Goal: Information Seeking & Learning: Learn about a topic

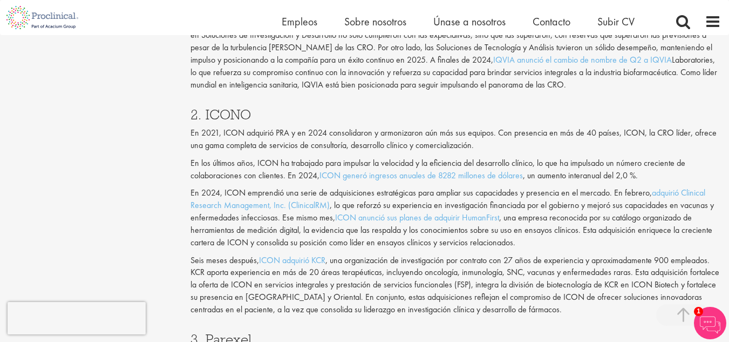
scroll to position [1241, 0]
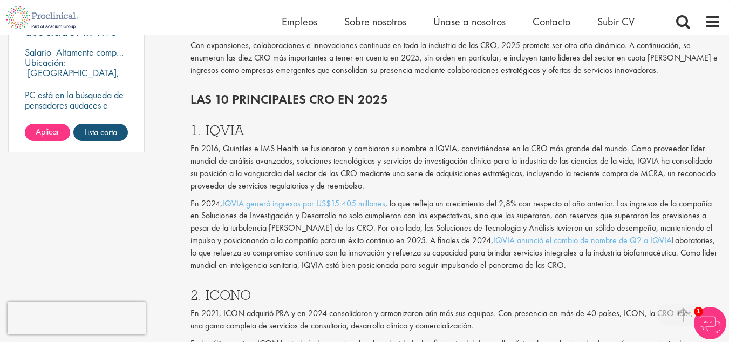
scroll to position [917, 0]
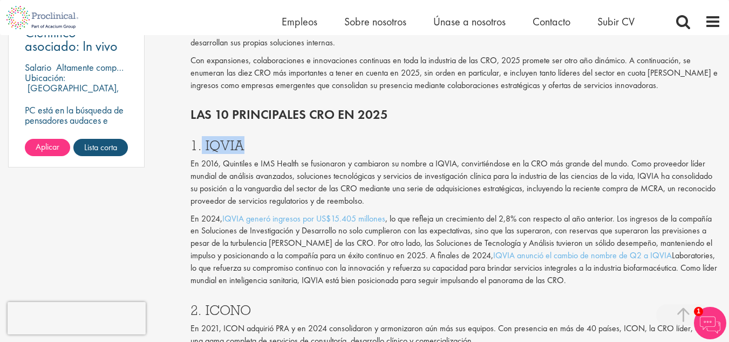
drag, startPoint x: 252, startPoint y: 144, endPoint x: 203, endPoint y: 142, distance: 49.7
click at [203, 142] on h3 "1. IQVIA" at bounding box center [455, 145] width 530 height 14
click at [203, 142] on font "1. IQVIA" at bounding box center [217, 145] width 54 height 18
click at [202, 142] on font "1. IQVIA" at bounding box center [217, 145] width 54 height 18
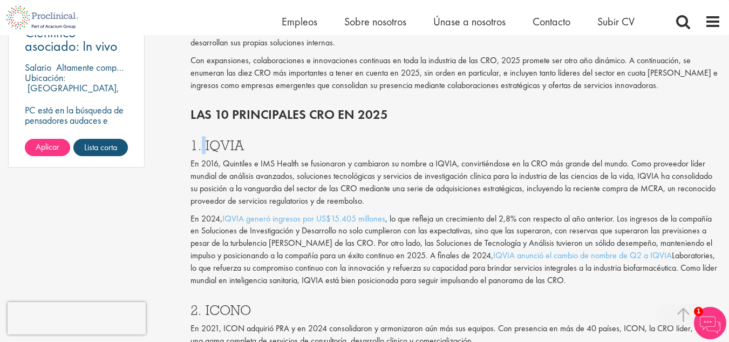
click at [202, 142] on font "1. IQVIA" at bounding box center [217, 145] width 54 height 18
click at [206, 141] on font "1. IQVIA" at bounding box center [217, 145] width 54 height 18
drag, startPoint x: 204, startPoint y: 144, endPoint x: 245, endPoint y: 145, distance: 41.6
click at [245, 145] on h3 "1. IQVIA" at bounding box center [455, 145] width 530 height 14
copy font "IQVIA"
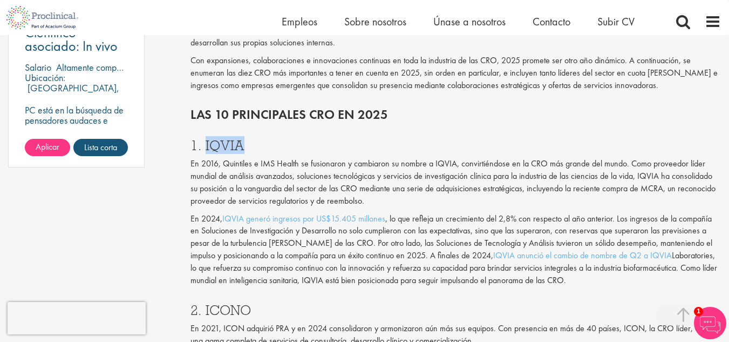
scroll to position [971, 0]
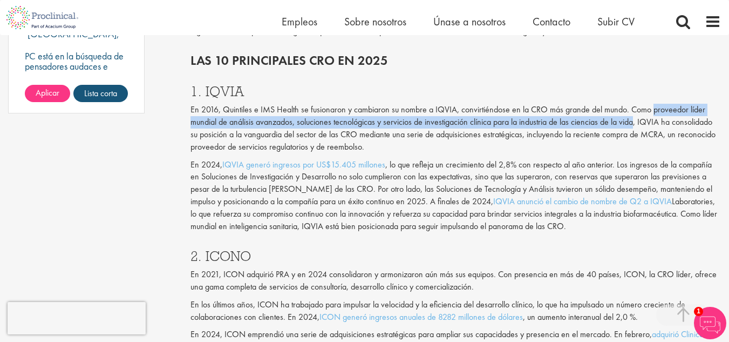
drag, startPoint x: 651, startPoint y: 110, endPoint x: 636, endPoint y: 121, distance: 19.2
click at [636, 121] on font "En 2016, Quintiles e IMS Health se fusionaron y cambiaron su nombre a IQVIA, co…" at bounding box center [452, 128] width 525 height 49
drag, startPoint x: 636, startPoint y: 121, endPoint x: 651, endPoint y: 104, distance: 23.7
click at [651, 104] on font "En 2016, Quintiles e IMS Health se fusionaron y cambiaron su nombre a IQVIA, co…" at bounding box center [452, 128] width 525 height 49
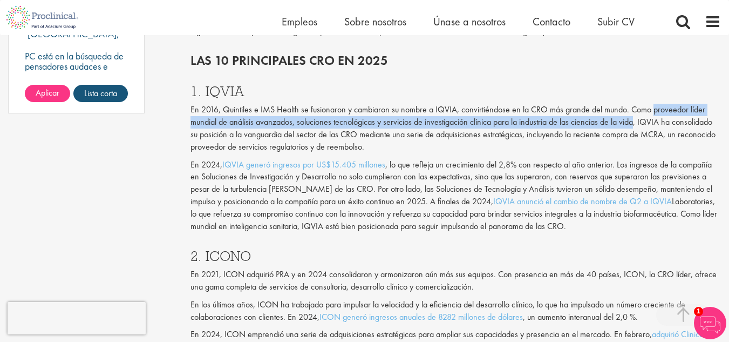
copy font "proveedor líder mundial de análisis avanzados, soluciones tecnológicas y servic…"
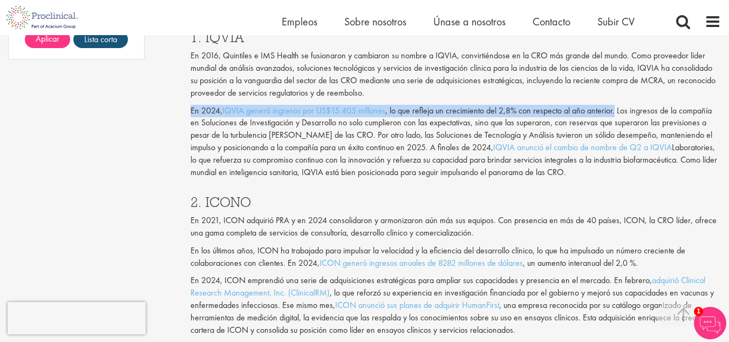
drag, startPoint x: 615, startPoint y: 111, endPoint x: 190, endPoint y: 111, distance: 425.1
click at [190, 111] on p "En 2024, IQVIA generó ingresos por US$15.405 millones , lo que refleja un creci…" at bounding box center [455, 142] width 530 height 74
click at [190, 111] on font "En 2024," at bounding box center [206, 110] width 32 height 11
drag, startPoint x: 189, startPoint y: 110, endPoint x: 617, endPoint y: 110, distance: 427.8
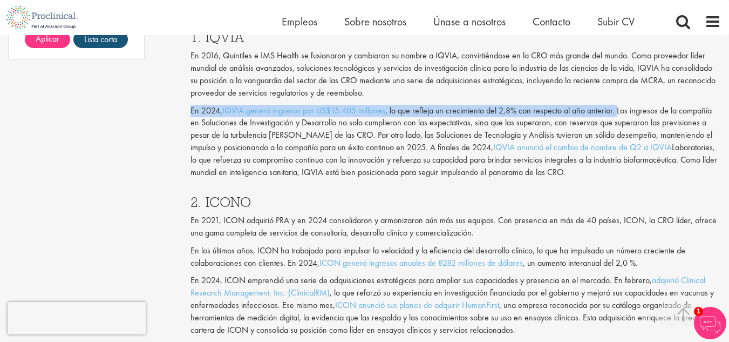
copy p "En 2024, IQVIA generó ingresos por US$15.405 millones , lo que refleja un creci…"
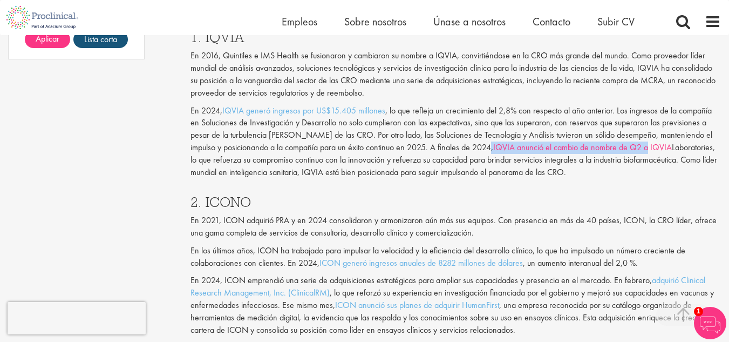
drag, startPoint x: 468, startPoint y: 147, endPoint x: 623, endPoint y: 149, distance: 154.3
click at [623, 149] on p "En 2024, IQVIA generó ingresos por US$15.405 millones , lo que refleja un creci…" at bounding box center [455, 142] width 530 height 74
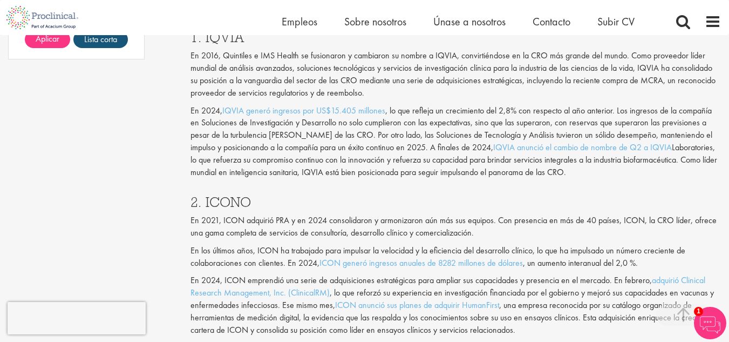
click at [569, 172] on p "En 2024, IQVIA generó ingresos por US$15.405 millones , lo que refleja un creci…" at bounding box center [455, 142] width 530 height 74
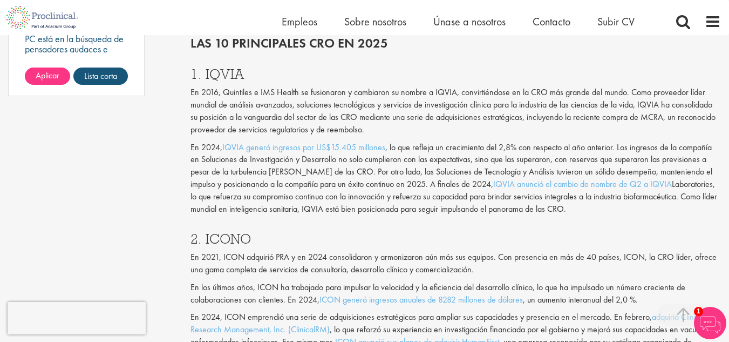
scroll to position [971, 0]
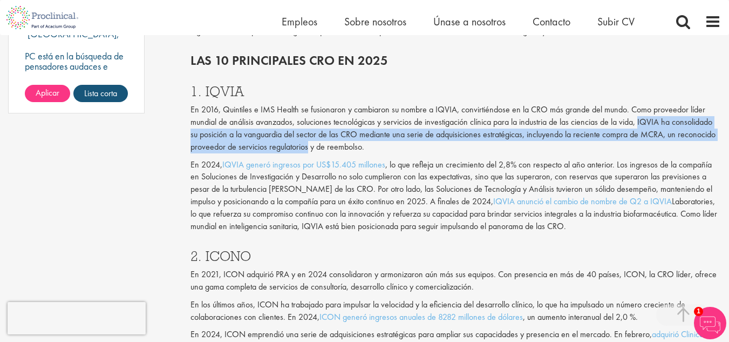
drag, startPoint x: 640, startPoint y: 120, endPoint x: 308, endPoint y: 149, distance: 334.2
click at [308, 149] on font "En 2016, Quintiles e IMS Health se fusionaron y cambiaron su nombre a IQVIA, co…" at bounding box center [452, 128] width 525 height 49
copy font "IQVIA ha consolidado su posición a la vanguardia del sector de las CRO mediante…"
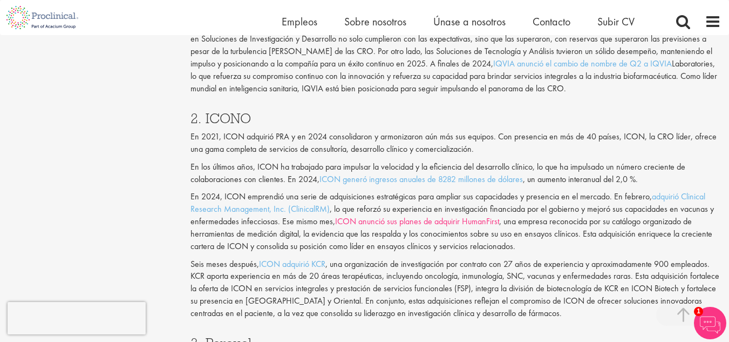
scroll to position [1133, 0]
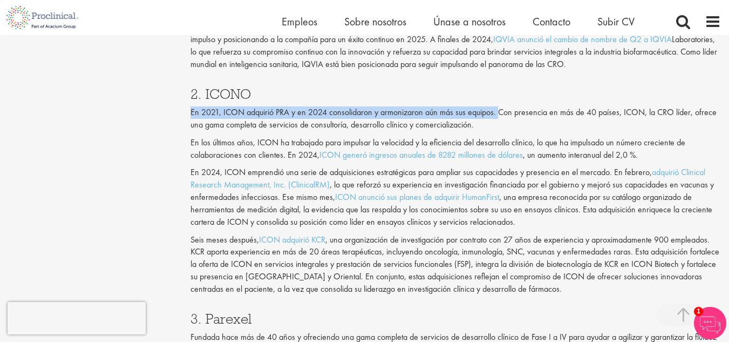
drag, startPoint x: 186, startPoint y: 113, endPoint x: 497, endPoint y: 110, distance: 311.3
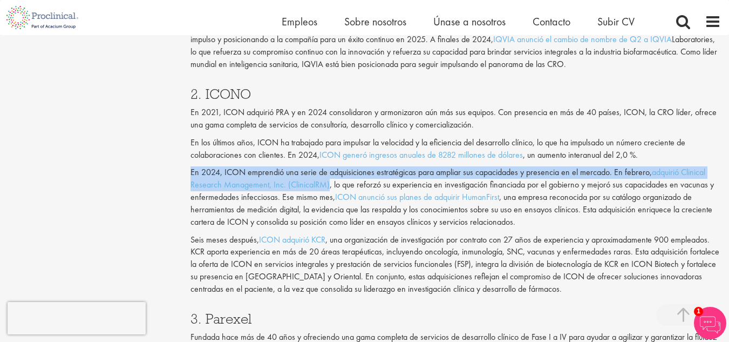
drag, startPoint x: 186, startPoint y: 170, endPoint x: 329, endPoint y: 185, distance: 144.3
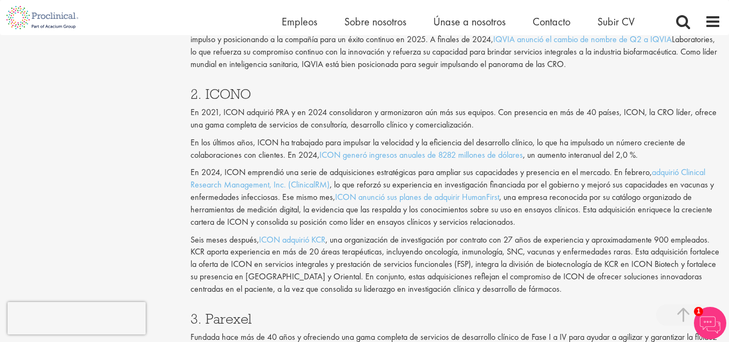
click at [329, 185] on font ", lo que reforzó su experiencia en investigación financiada por el gobierno y m…" at bounding box center [451, 191] width 523 height 24
drag, startPoint x: 286, startPoint y: 153, endPoint x: 645, endPoint y: 158, distance: 358.8
click at [645, 158] on p "En los últimos años, ICON ha trabajado para impulsar la velocidad y la eficienc…" at bounding box center [455, 149] width 530 height 25
drag, startPoint x: 639, startPoint y: 154, endPoint x: 320, endPoint y: 153, distance: 319.4
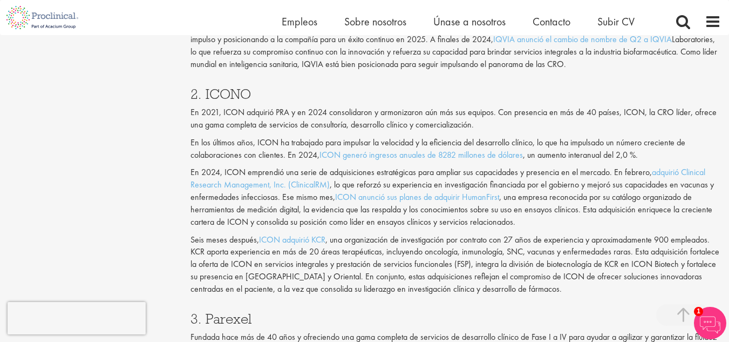
click at [320, 153] on p "En los últimos años, ICON ha trabajado para impulsar la velocidad y la eficienc…" at bounding box center [455, 149] width 530 height 25
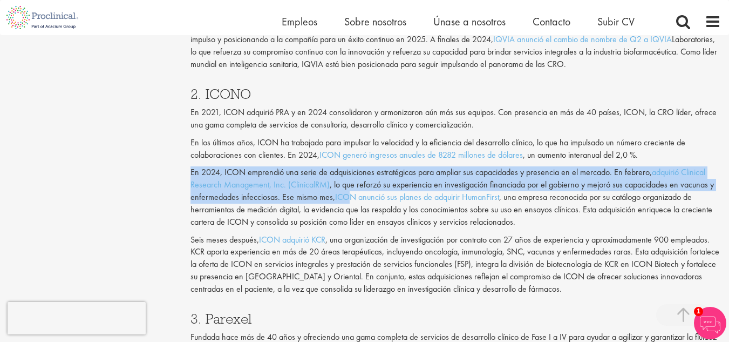
drag, startPoint x: 190, startPoint y: 172, endPoint x: 311, endPoint y: 200, distance: 123.9
click at [314, 199] on p "En 2024, ICON emprendió una serie de adquisiciones estratégicas para ampliar su…" at bounding box center [455, 197] width 530 height 62
click at [279, 199] on font ", lo que reforzó su experiencia en investigación financiada por el gobierno y m…" at bounding box center [451, 191] width 523 height 24
drag, startPoint x: 279, startPoint y: 199, endPoint x: 167, endPoint y: 170, distance: 116.3
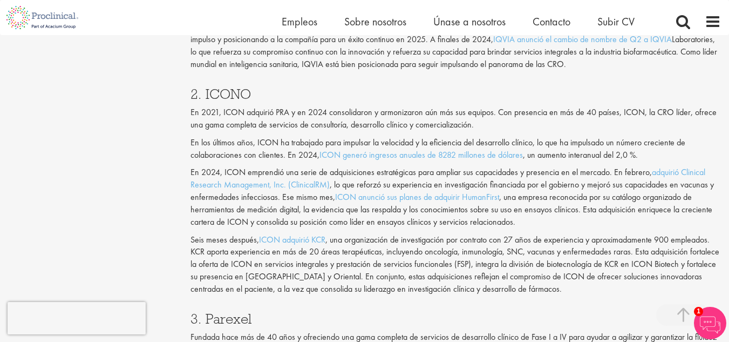
click at [190, 173] on font "En 2024, ICON emprendió una serie de adquisiciones estratégicas para ampliar su…" at bounding box center [420, 171] width 461 height 11
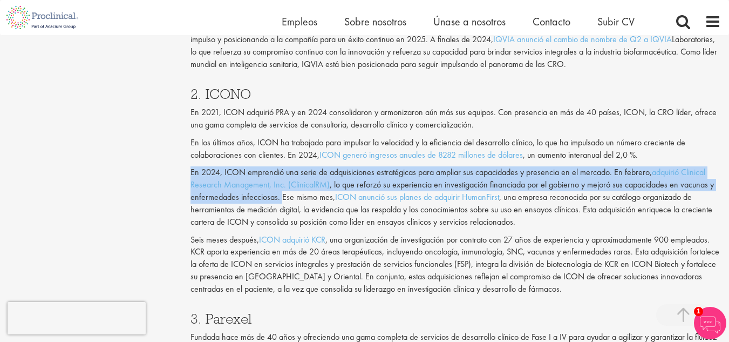
drag, startPoint x: 181, startPoint y: 169, endPoint x: 279, endPoint y: 201, distance: 102.5
click at [279, 201] on font ", lo que reforzó su experiencia en investigación financiada por el gobierno y m…" at bounding box center [451, 191] width 523 height 24
drag, startPoint x: 278, startPoint y: 201, endPoint x: 168, endPoint y: 163, distance: 116.2
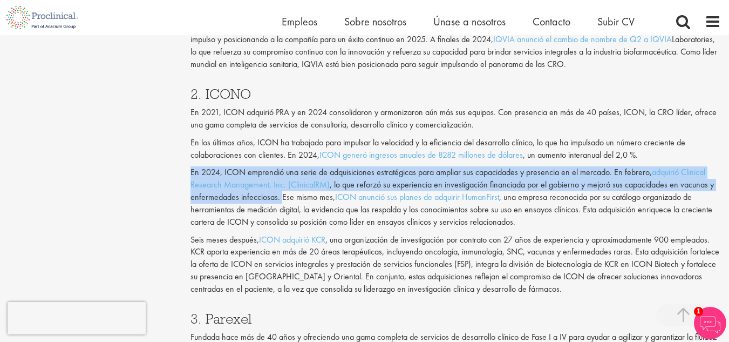
copy p "En 2024, ICON emprendió una serie de adquisiciones estratégicas para ampliar su…"
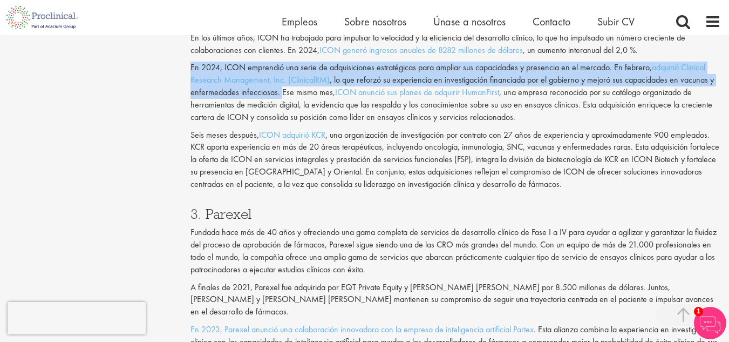
scroll to position [1241, 0]
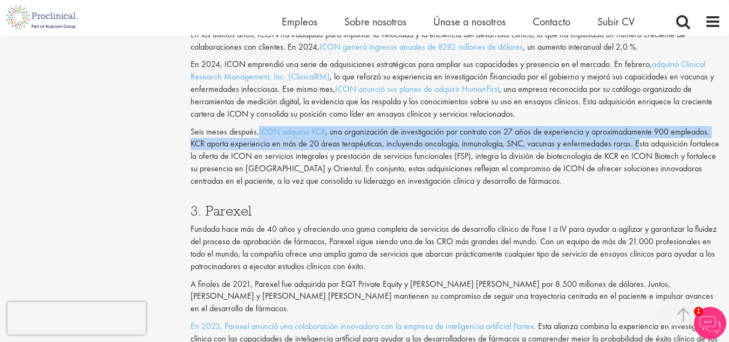
drag, startPoint x: 258, startPoint y: 131, endPoint x: 638, endPoint y: 138, distance: 379.3
click at [638, 138] on p "Seis meses después, ICON adquirió KCR , una organización de investigación por c…" at bounding box center [455, 157] width 530 height 62
click at [638, 138] on font ", una organización de investigación por contrato con 27 años de experiencia y a…" at bounding box center [454, 156] width 529 height 60
drag, startPoint x: 634, startPoint y: 141, endPoint x: 257, endPoint y: 134, distance: 377.2
click at [257, 134] on p "Seis meses después, ICON adquirió KCR , una organización de investigación por c…" at bounding box center [455, 157] width 530 height 62
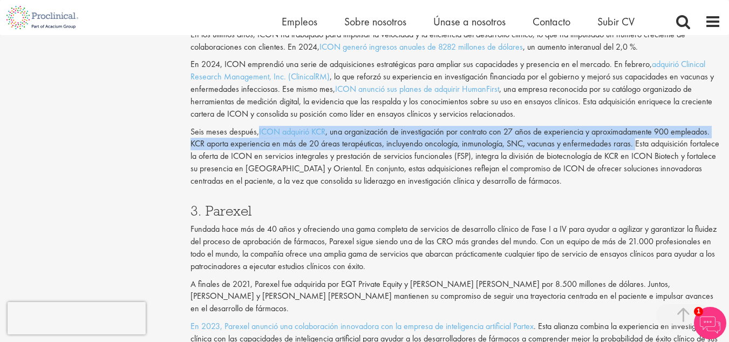
copy p "ICON adquirió KCR , una organización de investigación por contrato con 27 años …"
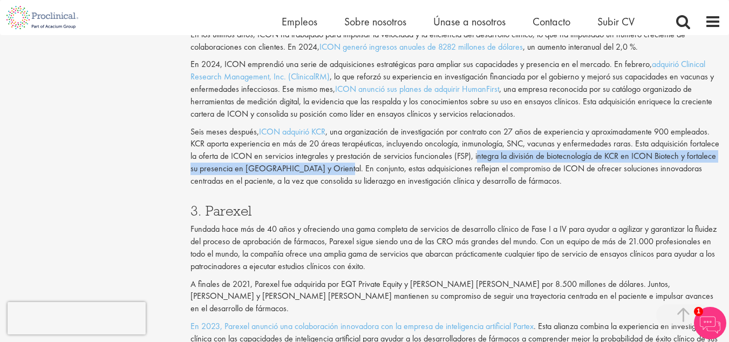
drag, startPoint x: 361, startPoint y: 168, endPoint x: 506, endPoint y: 155, distance: 145.1
click at [506, 155] on font ", una organización de investigación por contrato con 27 años de experiencia y a…" at bounding box center [454, 156] width 529 height 60
drag, startPoint x: 506, startPoint y: 155, endPoint x: 365, endPoint y: 167, distance: 141.3
click at [365, 167] on font ", una organización de investigación por contrato con 27 años de experiencia y a…" at bounding box center [454, 156] width 529 height 60
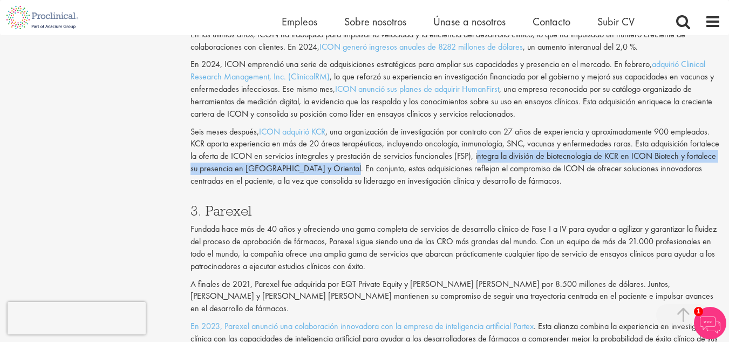
click at [365, 167] on font ", una organización de investigación por contrato con 27 años de experiencia y a…" at bounding box center [454, 156] width 529 height 60
drag, startPoint x: 365, startPoint y: 167, endPoint x: 507, endPoint y: 156, distance: 142.3
click at [507, 156] on font ", una organización de investigación por contrato con 27 años de experiencia y a…" at bounding box center [454, 156] width 529 height 60
copy font "integra la división de biotecnología de KCR en ICON Biotech y fortalece su pres…"
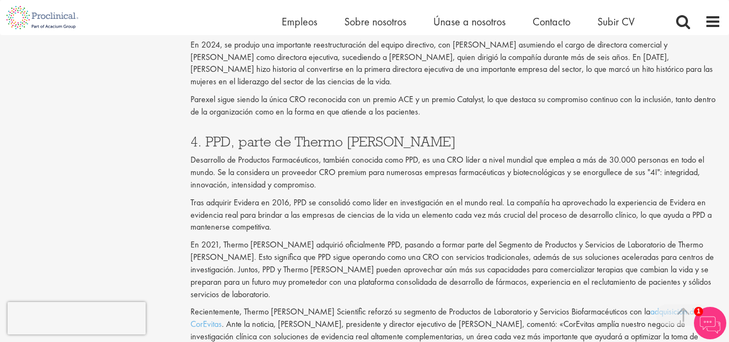
scroll to position [1619, 0]
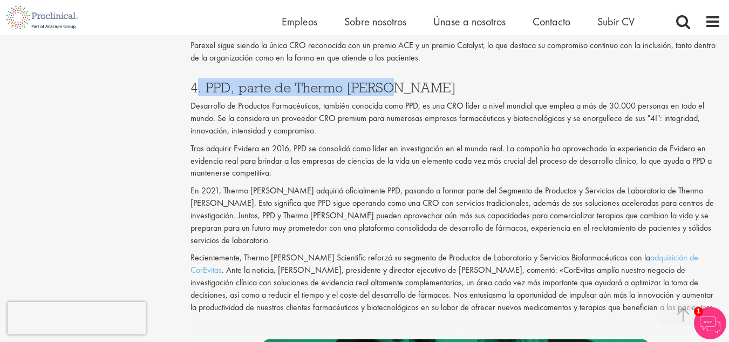
drag, startPoint x: 399, startPoint y: 79, endPoint x: 198, endPoint y: 70, distance: 200.9
click at [198, 80] on h3 "4. PPD, parte de Thermo [PERSON_NAME]" at bounding box center [455, 87] width 530 height 14
copy font ". PPD, parte de Thermo [PERSON_NAME]"
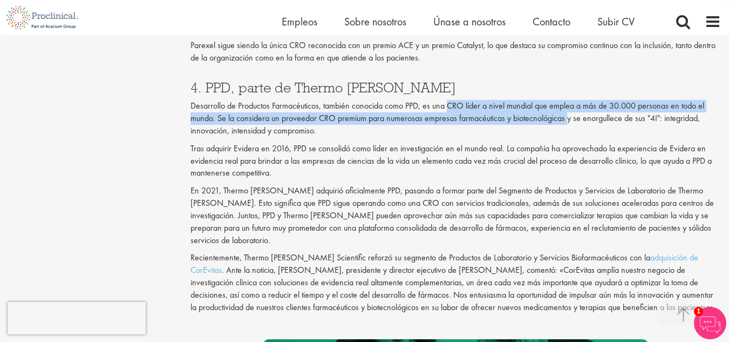
drag, startPoint x: 451, startPoint y: 94, endPoint x: 568, endPoint y: 108, distance: 117.9
click at [568, 108] on font "Desarrollo de Productos Farmacéuticos, también conocida como PPD, es una CRO lí…" at bounding box center [447, 118] width 514 height 36
copy font "CRO líder a nivel mundial que emplea a más de 30.000 personas en todo el mundo.…"
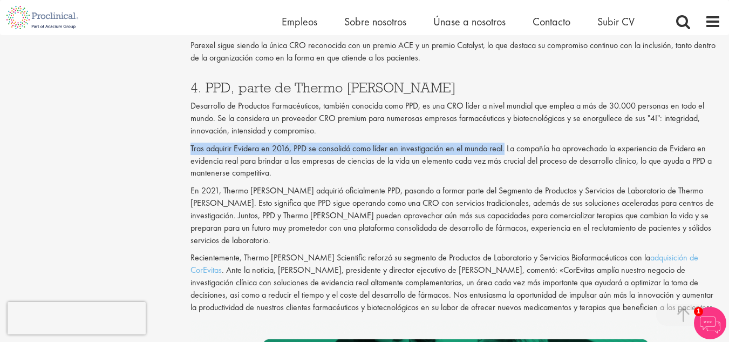
drag, startPoint x: 188, startPoint y: 135, endPoint x: 504, endPoint y: 139, distance: 315.6
click at [504, 139] on div "Las 10 principales CRO a tener en cuenta en 2025 Nuestro consultor gestionando …" at bounding box center [455, 9] width 547 height 3014
click at [504, 142] on font "Tras adquirir Evidera en 2016, PPD se consolidó como líder en investigación en …" at bounding box center [450, 160] width 521 height 36
drag, startPoint x: 504, startPoint y: 137, endPoint x: 189, endPoint y: 139, distance: 315.1
click at [189, 139] on div "Las 10 principales CRO a tener en cuenta en 2025 Nuestro consultor gestionando …" at bounding box center [455, 9] width 547 height 3014
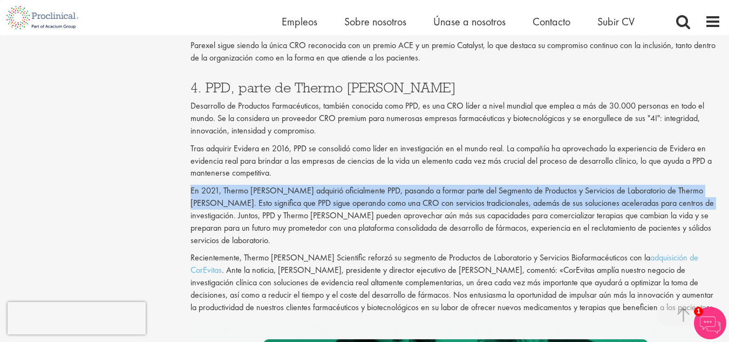
drag, startPoint x: 183, startPoint y: 179, endPoint x: 679, endPoint y: 187, distance: 495.4
click at [679, 187] on div "Las 10 principales CRO a tener en cuenta en 2025 Nuestro consultor gestionando …" at bounding box center [455, 9] width 547 height 3014
click at [679, 187] on font "En 2021, Thermo [PERSON_NAME] adquirió oficialmente PPD, pasando a formar parte…" at bounding box center [451, 215] width 523 height 60
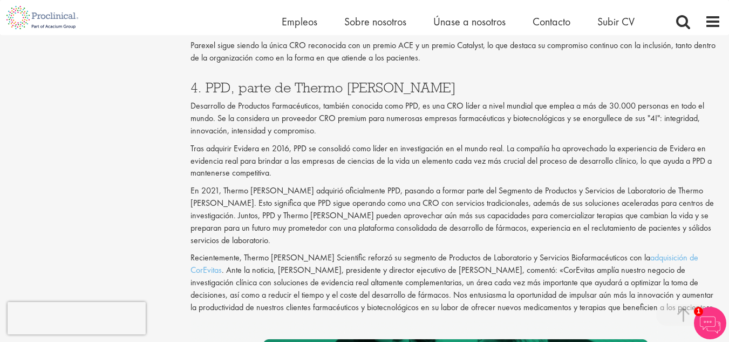
click at [679, 187] on font "En 2021, Thermo [PERSON_NAME] adquirió oficialmente PPD, pasando a formar parte…" at bounding box center [451, 215] width 523 height 60
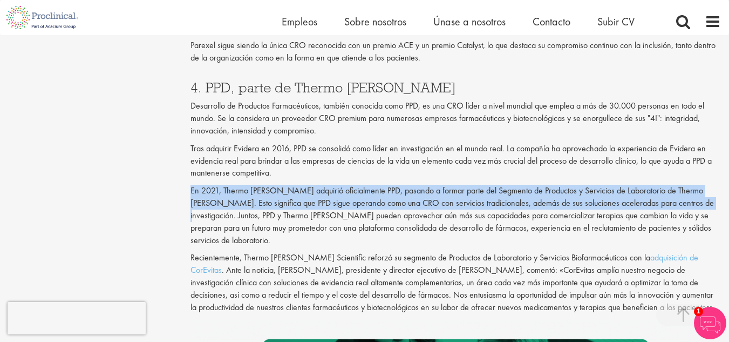
drag, startPoint x: 191, startPoint y: 180, endPoint x: 680, endPoint y: 192, distance: 489.5
click at [680, 192] on font "En 2021, Thermo [PERSON_NAME] adquirió oficialmente PPD, pasando a formar parte…" at bounding box center [451, 215] width 523 height 60
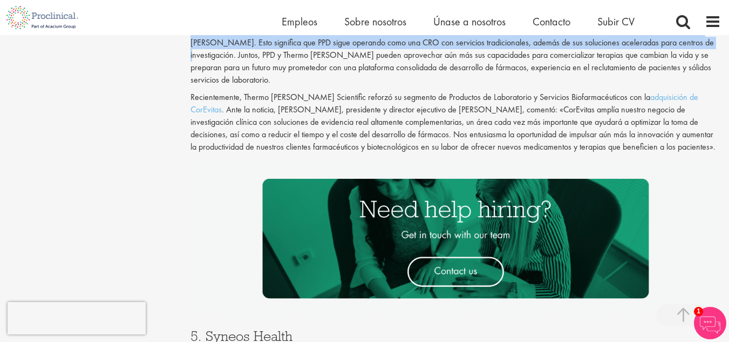
scroll to position [1780, 0]
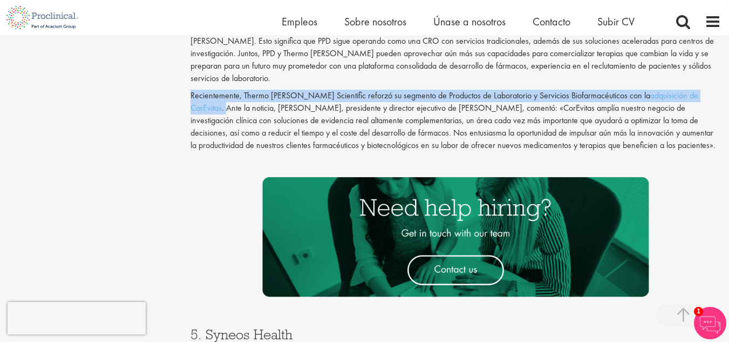
drag, startPoint x: 188, startPoint y: 69, endPoint x: 695, endPoint y: 64, distance: 507.2
click at [695, 64] on div "4. PPD, parte de Thermo [PERSON_NAME] Desarrollo de Productos Farmacéuticos, ta…" at bounding box center [455, 32] width 547 height 249
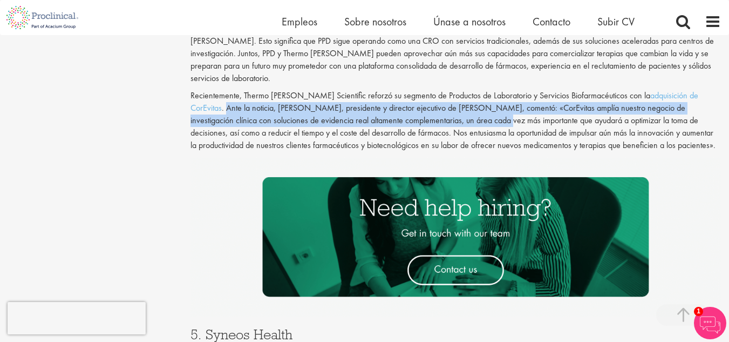
drag, startPoint x: 695, startPoint y: 64, endPoint x: 422, endPoint y: 90, distance: 273.7
click at [422, 90] on div "4. PPD, parte de Thermo [PERSON_NAME] Desarrollo de Productos Farmacéuticos, ta…" at bounding box center [455, 32] width 547 height 249
click at [382, 102] on font ". Ante la noticia, [PERSON_NAME], presidente y director ejecutivo de [PERSON_NA…" at bounding box center [452, 126] width 525 height 49
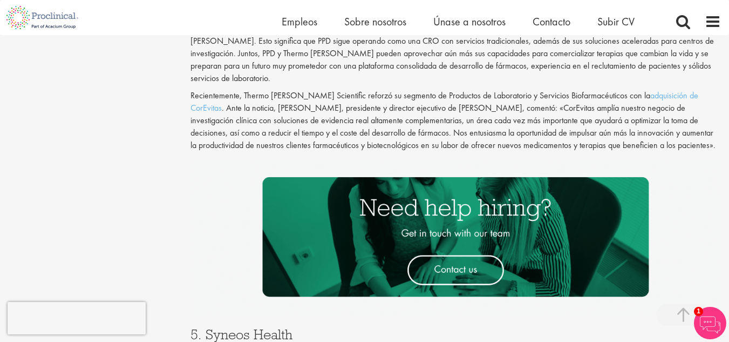
click at [546, 109] on font ". Ante la noticia, [PERSON_NAME], presidente y director ejecutivo de [PERSON_NA…" at bounding box center [452, 126] width 525 height 49
